Goal: Check status: Check status

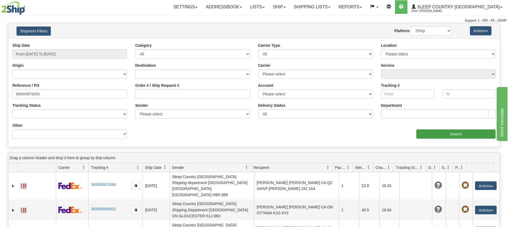
type input "9000H974254"
click at [443, 134] on input "Search" at bounding box center [456, 134] width 79 height 9
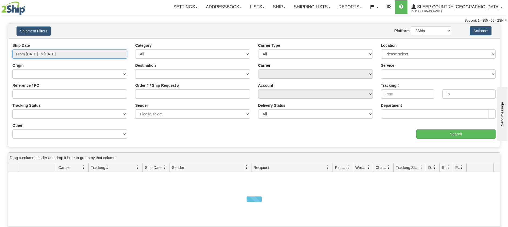
click at [63, 50] on input "From [DATE] To [DATE]" at bounding box center [69, 54] width 115 height 9
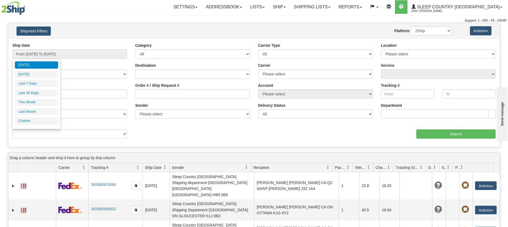
drag, startPoint x: 34, startPoint y: 91, endPoint x: 147, endPoint y: 116, distance: 116.5
click at [35, 92] on li "Last 30 Days" at bounding box center [36, 93] width 43 height 7
type input "From [DATE] To [DATE]"
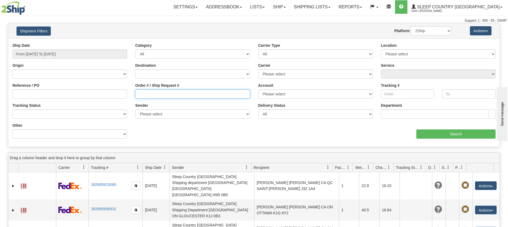
click at [156, 96] on input "Order # / Ship Request #" at bounding box center [192, 94] width 115 height 9
paste input "9000H974254"
type input "9000H974254"
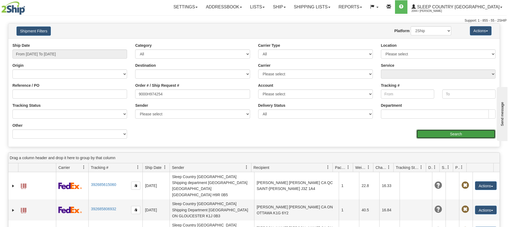
click at [436, 133] on input "Search" at bounding box center [456, 134] width 79 height 9
